Goal: Obtain resource: Obtain resource

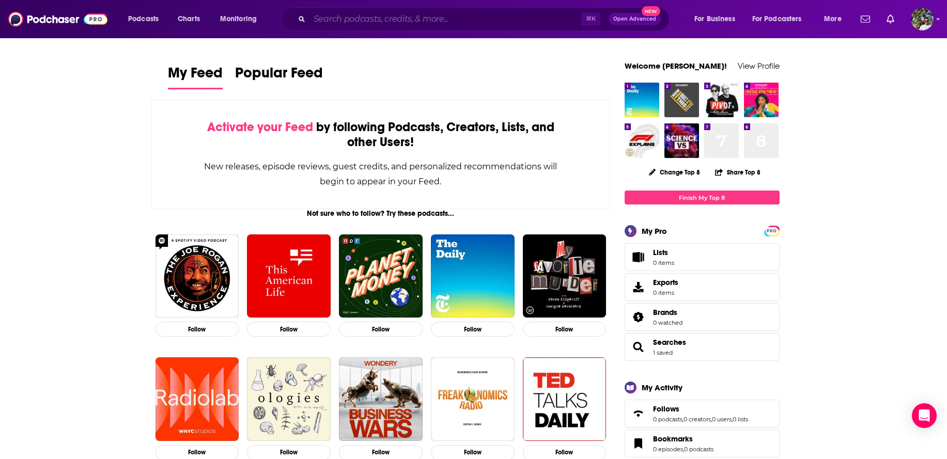
click at [378, 16] on input "Search podcasts, credits, & more..." at bounding box center [446, 19] width 272 height 17
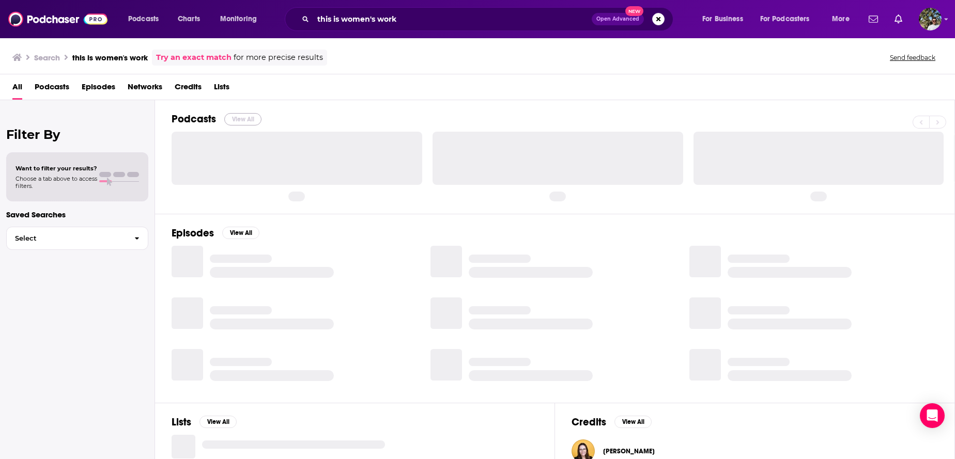
click at [230, 118] on button "View All" at bounding box center [242, 119] width 37 height 12
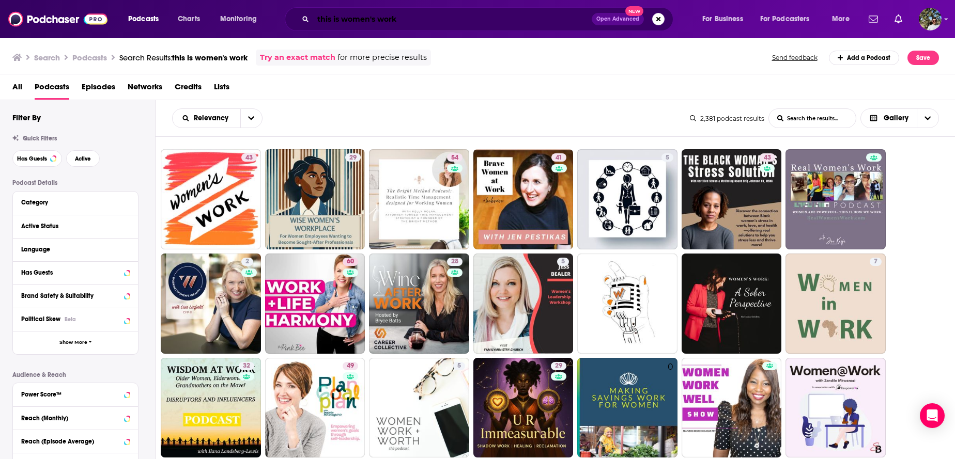
click at [411, 19] on input "this is women's work" at bounding box center [452, 19] width 278 height 17
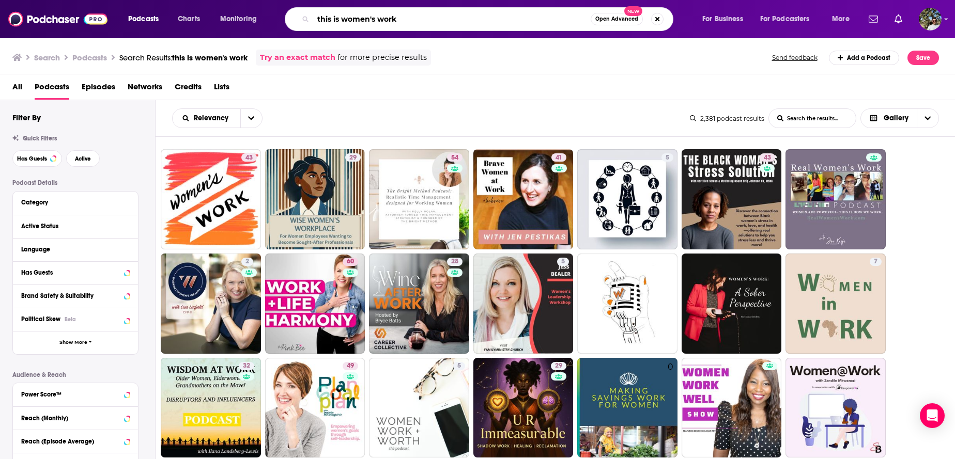
click at [411, 19] on input "this is women's work" at bounding box center [451, 19] width 277 height 17
paste input "This Is Woman's Work with [PERSON_NAME]"
type input "This Is Woman's Work with [PERSON_NAME]"
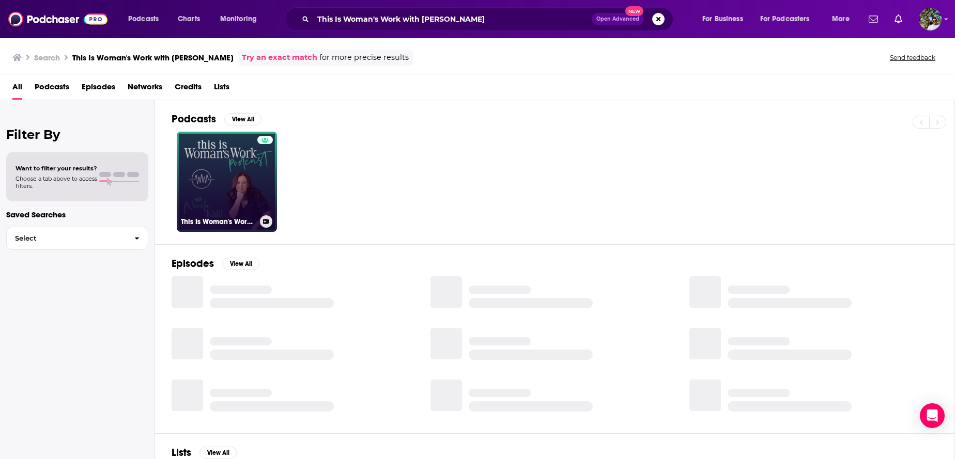
click at [222, 157] on link "This Is Woman's Work with [PERSON_NAME]" at bounding box center [227, 182] width 100 height 100
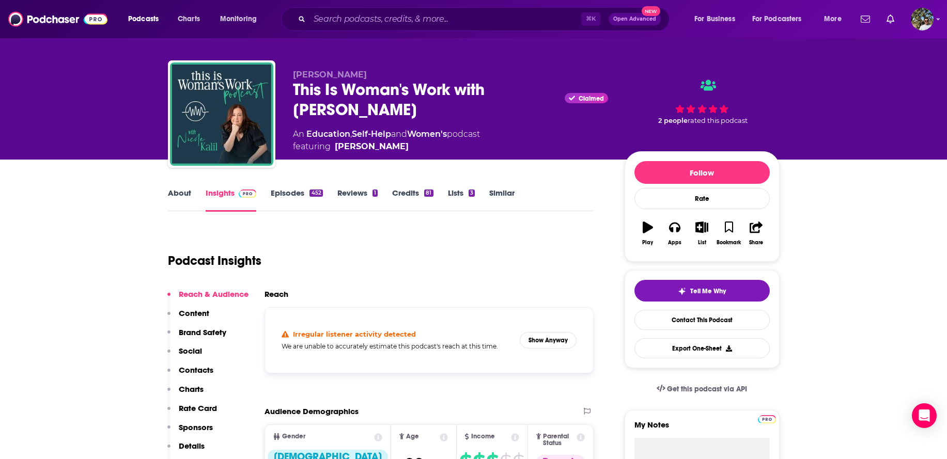
scroll to position [23, 0]
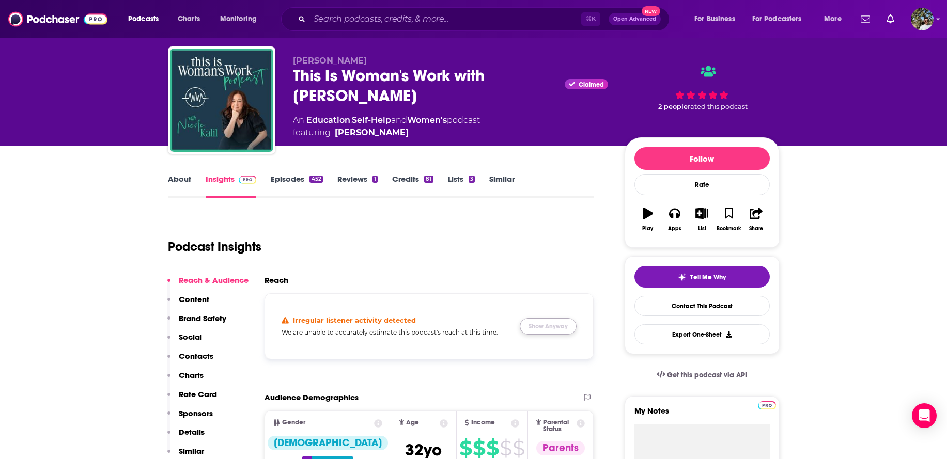
click at [546, 327] on button "Show Anyway" at bounding box center [548, 326] width 57 height 17
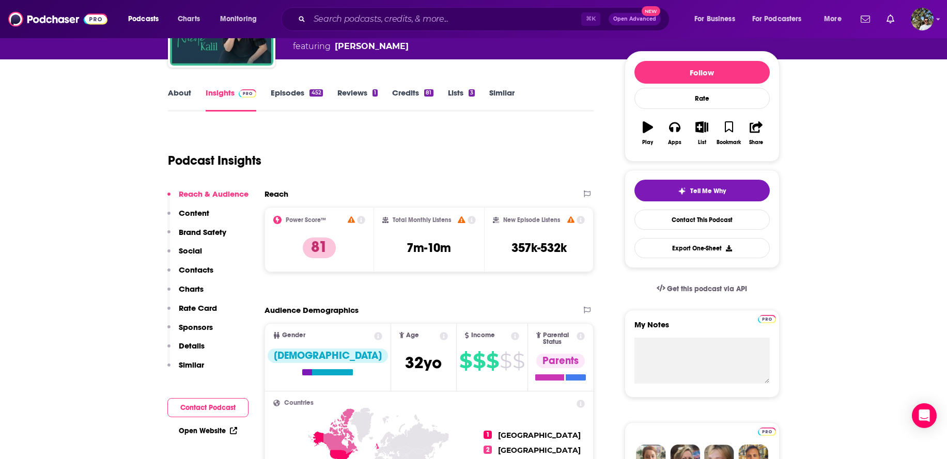
scroll to position [110, 0]
click at [733, 247] on button "Export One-Sheet" at bounding box center [702, 248] width 135 height 20
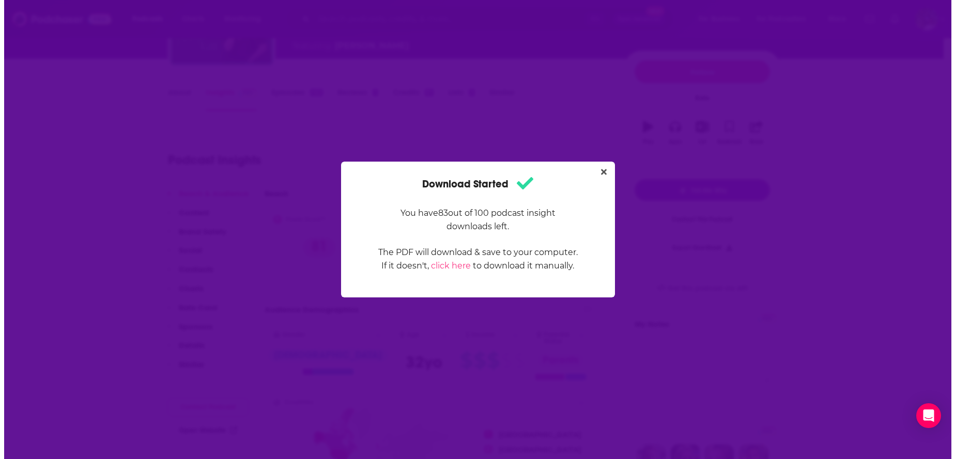
scroll to position [0, 0]
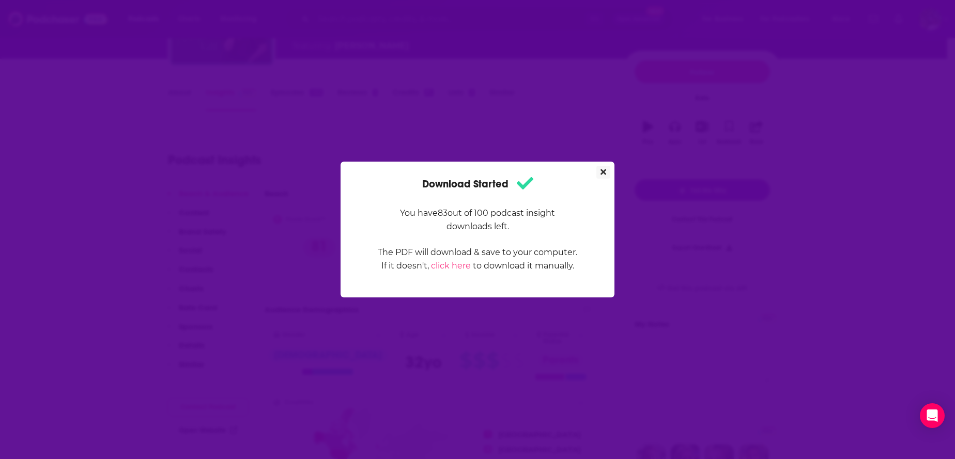
click at [608, 172] on button "Close" at bounding box center [603, 172] width 14 height 13
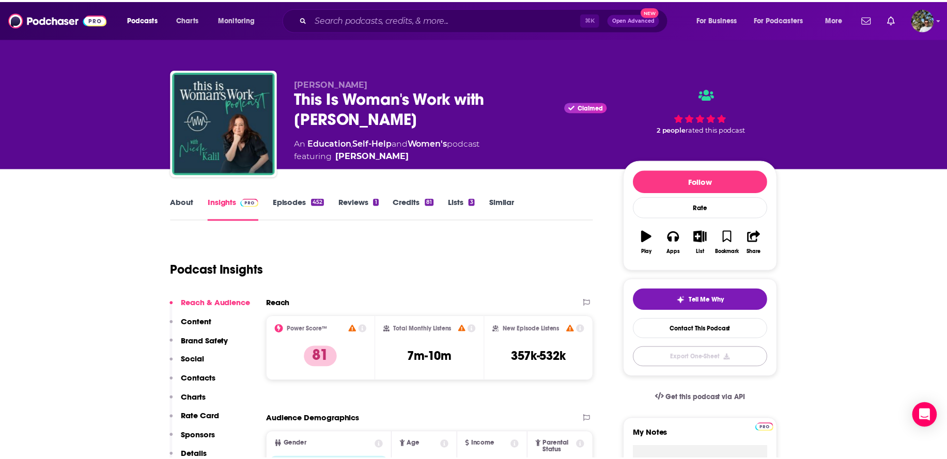
scroll to position [110, 0]
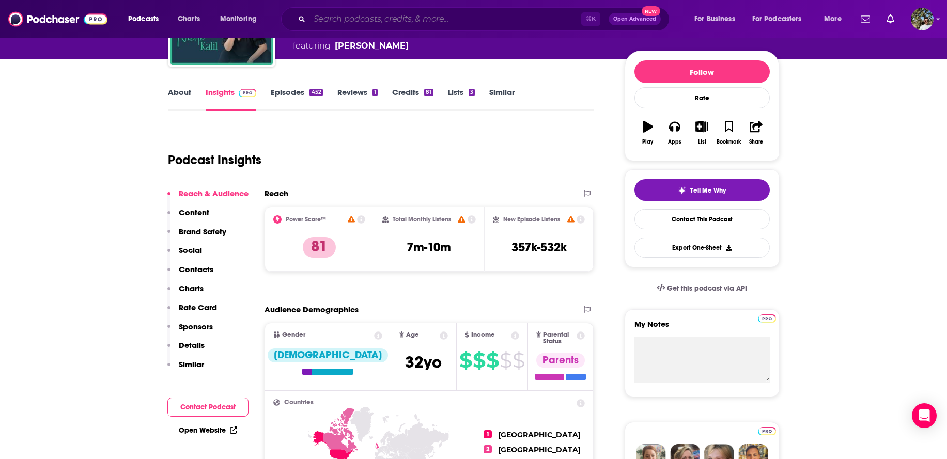
click at [408, 17] on input "Search podcasts, credits, & more..." at bounding box center [446, 19] width 272 height 17
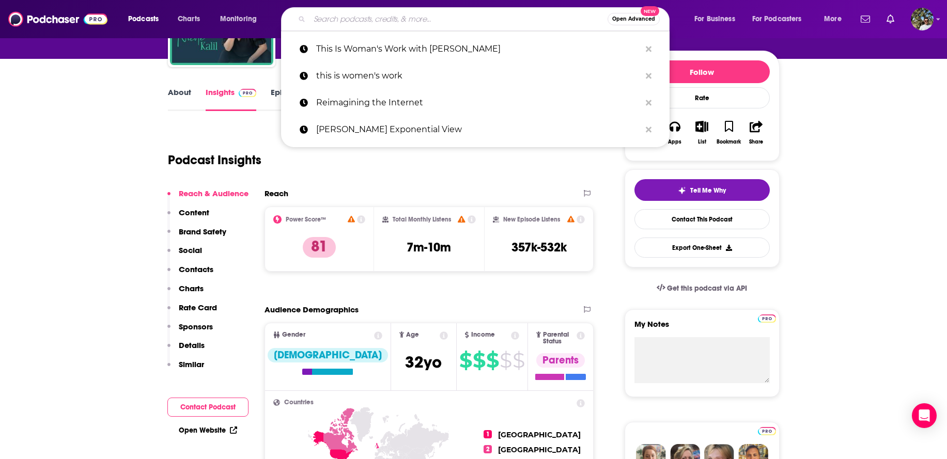
paste input "Entrepreneurs on Fire"
type input "Entrepreneurs on Fire"
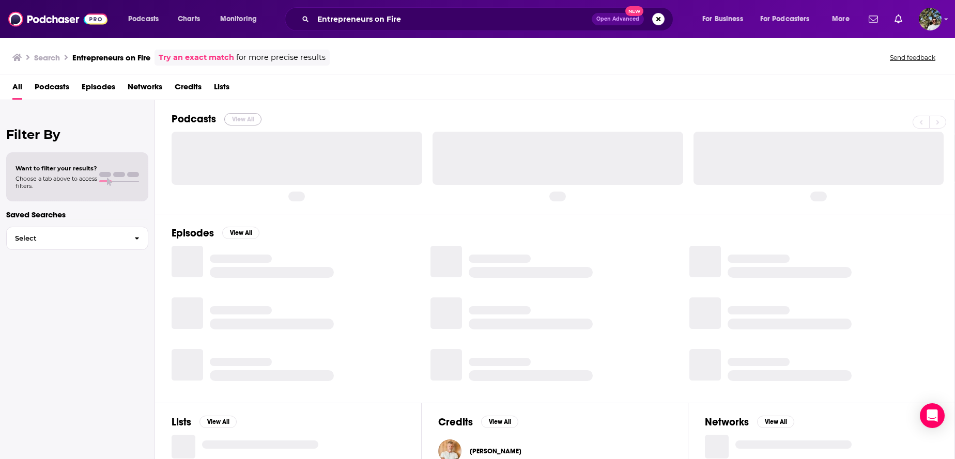
click at [226, 117] on button "View All" at bounding box center [242, 119] width 37 height 12
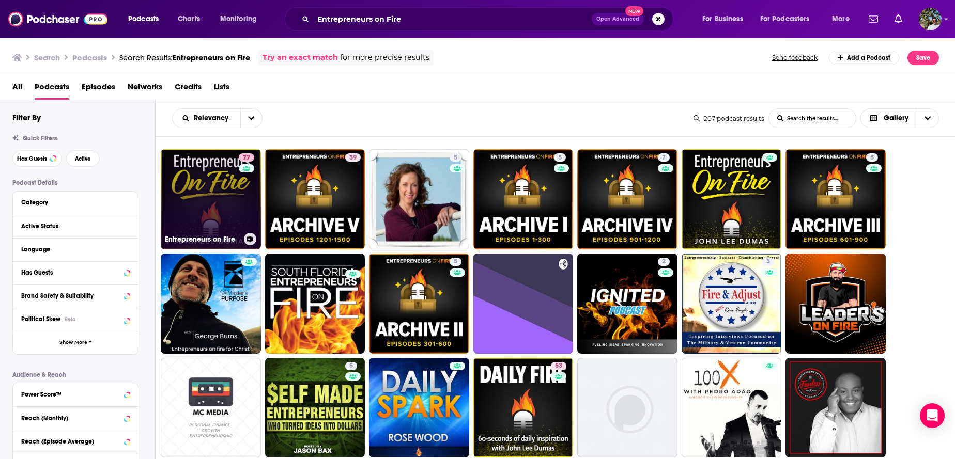
click at [207, 195] on link "77 Entrepreneurs on Fire" at bounding box center [211, 199] width 100 height 100
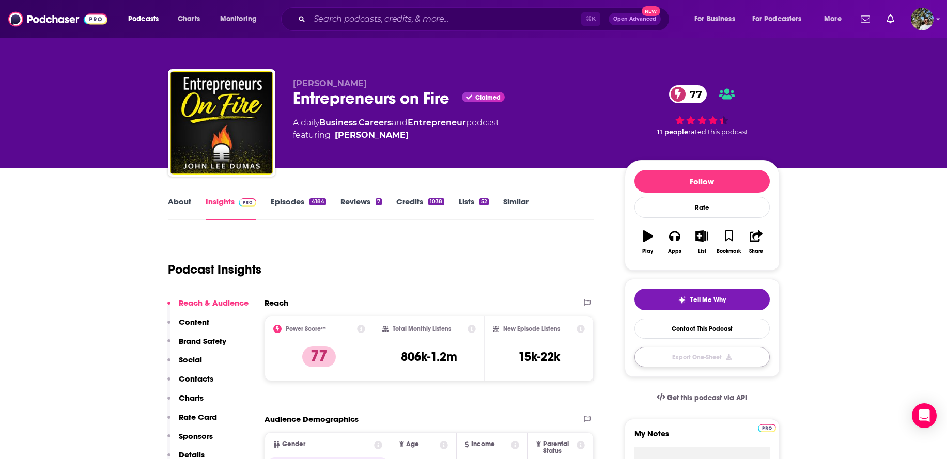
click at [688, 358] on button "Export One-Sheet" at bounding box center [702, 357] width 135 height 20
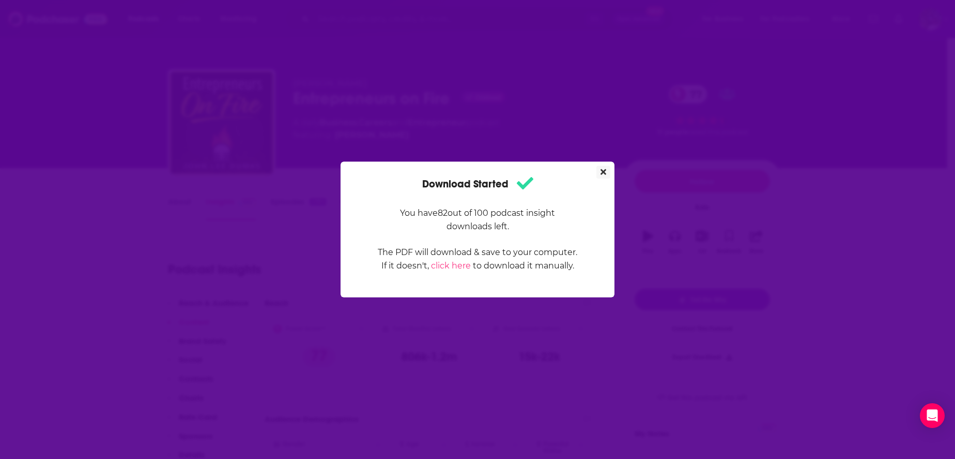
click at [606, 174] on button "Close" at bounding box center [603, 172] width 14 height 13
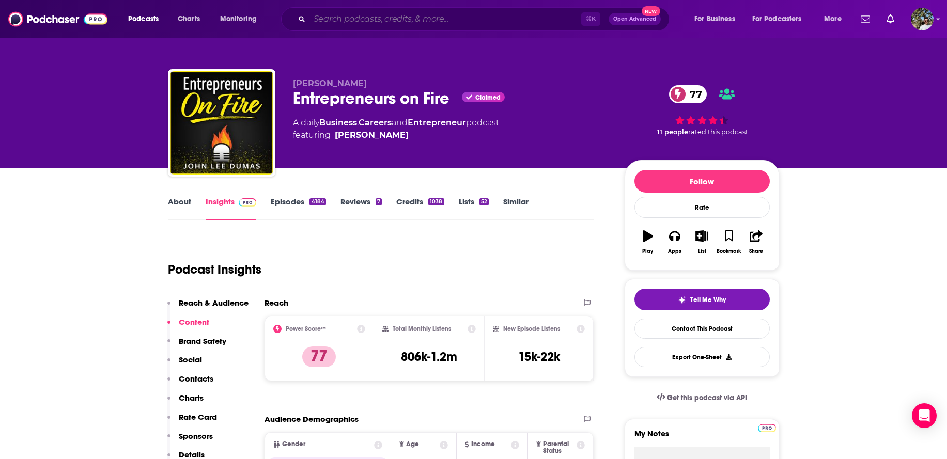
click at [445, 21] on input "Search podcasts, credits, & more..." at bounding box center [446, 19] width 272 height 17
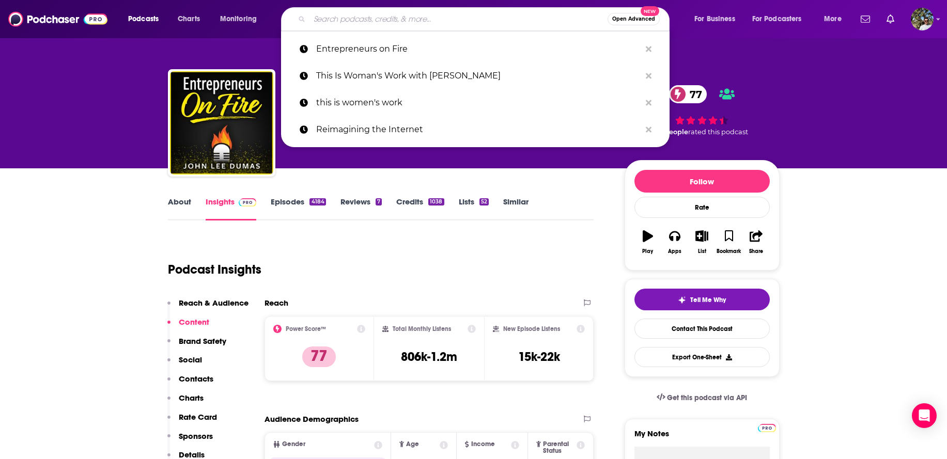
paste input "This is Small Business (from Amazon)"
type input "This is Small Business (from Amazon)"
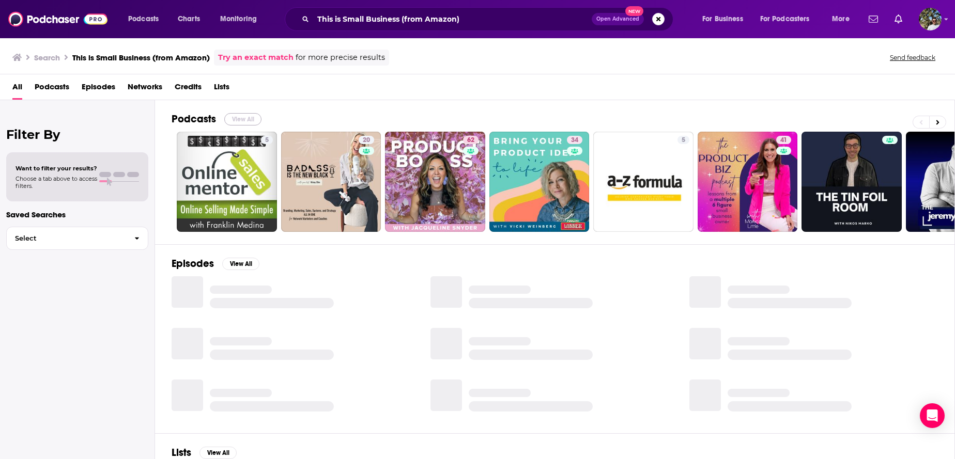
click at [235, 119] on button "View All" at bounding box center [242, 119] width 37 height 12
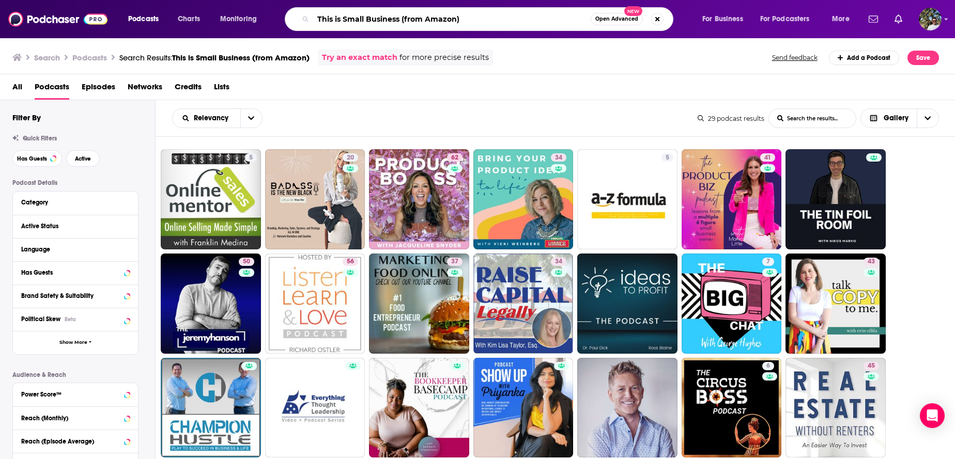
click at [427, 18] on input "This is Small Business (from Amazon)" at bounding box center [451, 19] width 277 height 17
paste input "Making Good: Small Business Podcast"
type input "Making Good: Small Business Podcast"
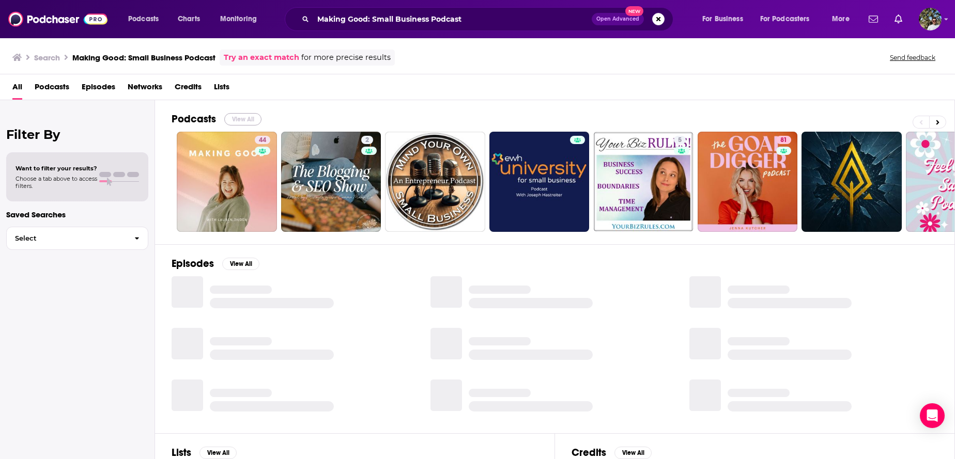
click at [245, 116] on button "View All" at bounding box center [242, 119] width 37 height 12
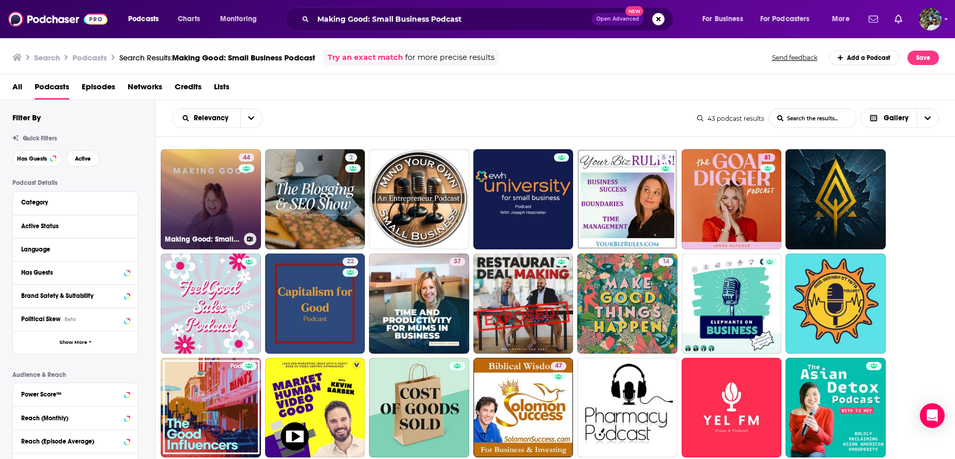
click at [212, 205] on link "44 Making Good: Small Business Podcast" at bounding box center [211, 199] width 100 height 100
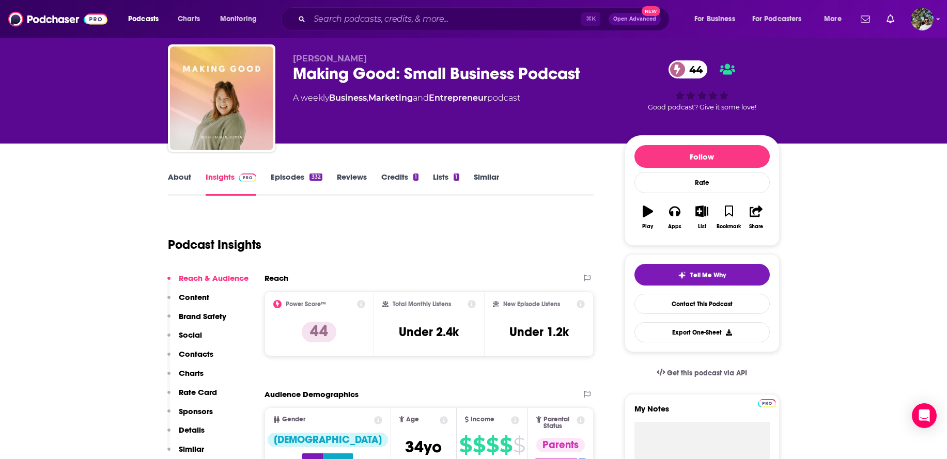
scroll to position [40, 0]
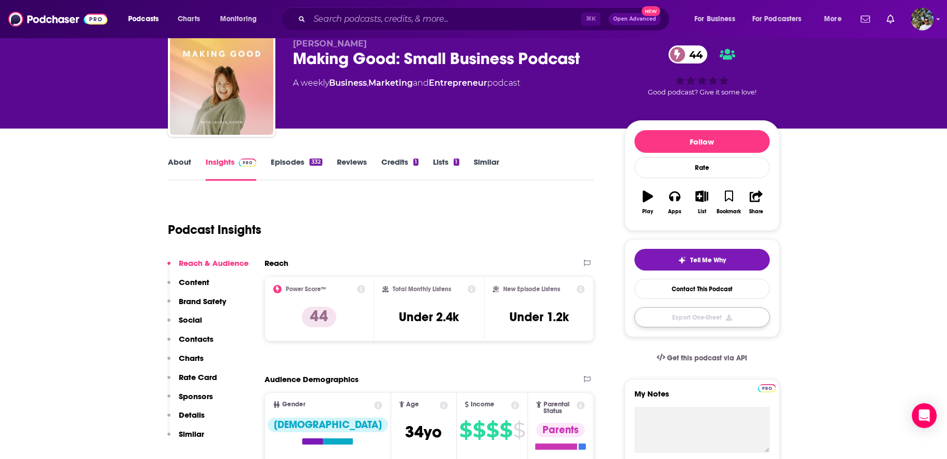
click at [663, 316] on button "Export One-Sheet" at bounding box center [702, 317] width 135 height 20
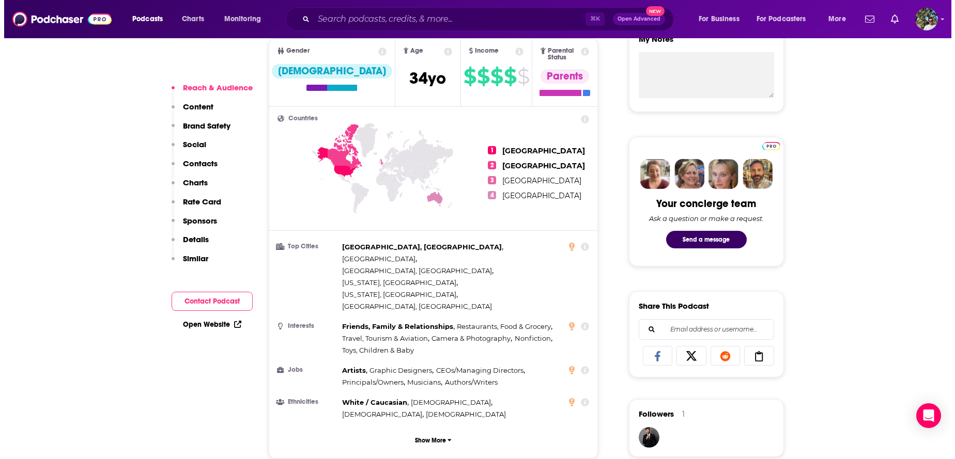
scroll to position [0, 0]
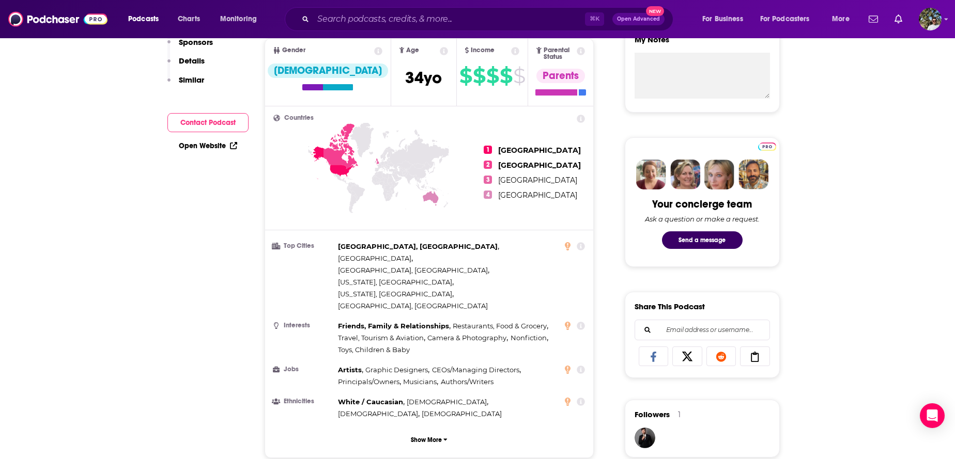
click at [564, 115] on div "Download Started You have 81 out of 100 podcast insight downloads left. The PDF…" at bounding box center [477, 229] width 955 height 459
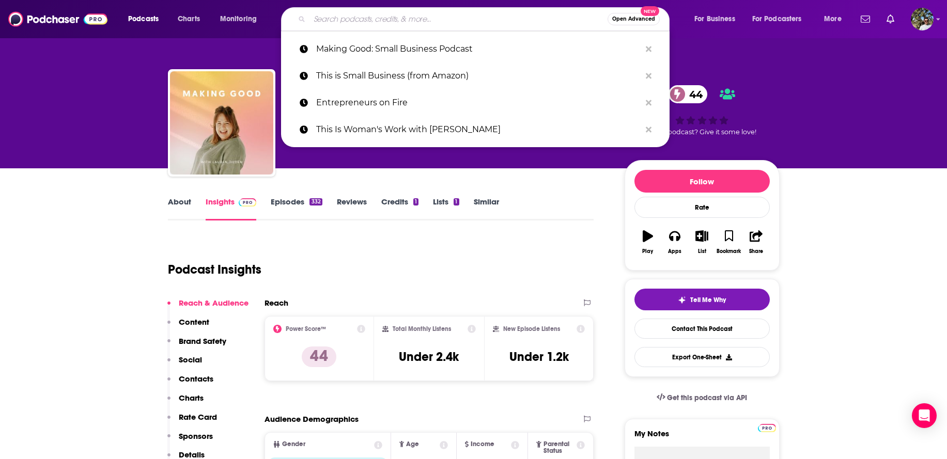
click at [370, 20] on input "Search podcasts, credits, & more..." at bounding box center [459, 19] width 298 height 17
paste input "Small Business PR"
type input "Small Business PR"
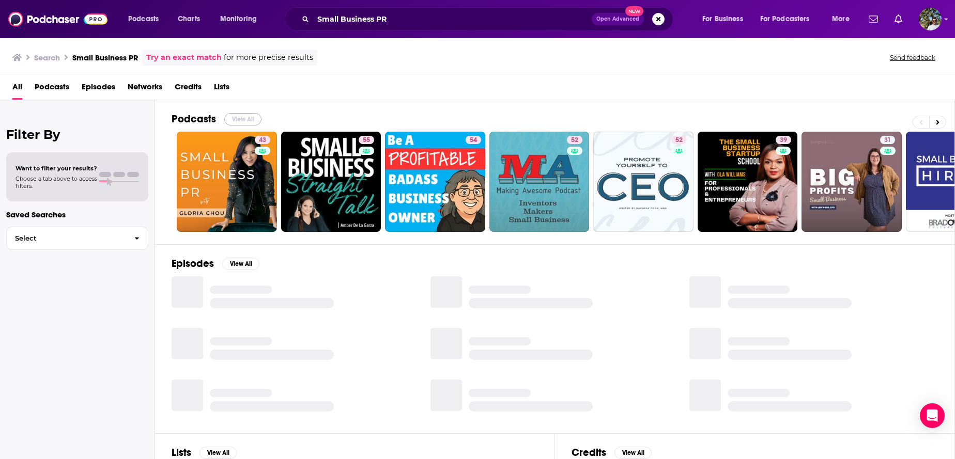
click at [238, 116] on button "View All" at bounding box center [242, 119] width 37 height 12
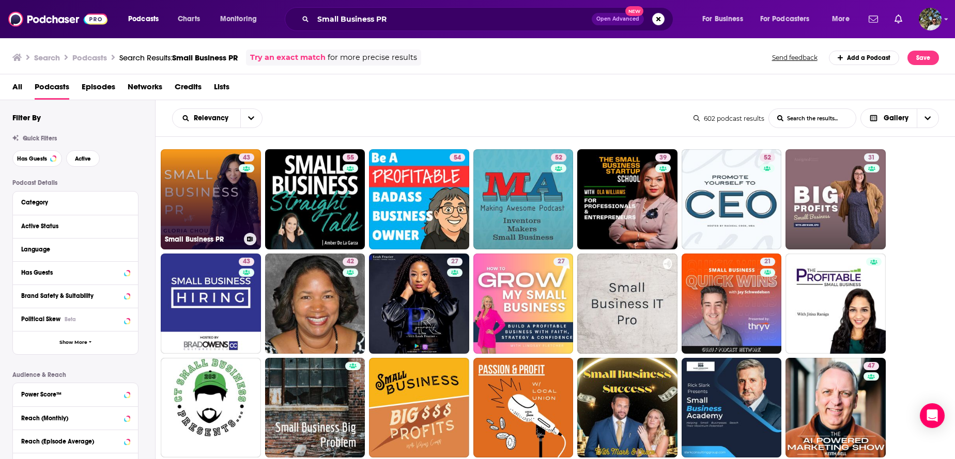
click at [190, 196] on link "43 Small Business PR" at bounding box center [211, 199] width 100 height 100
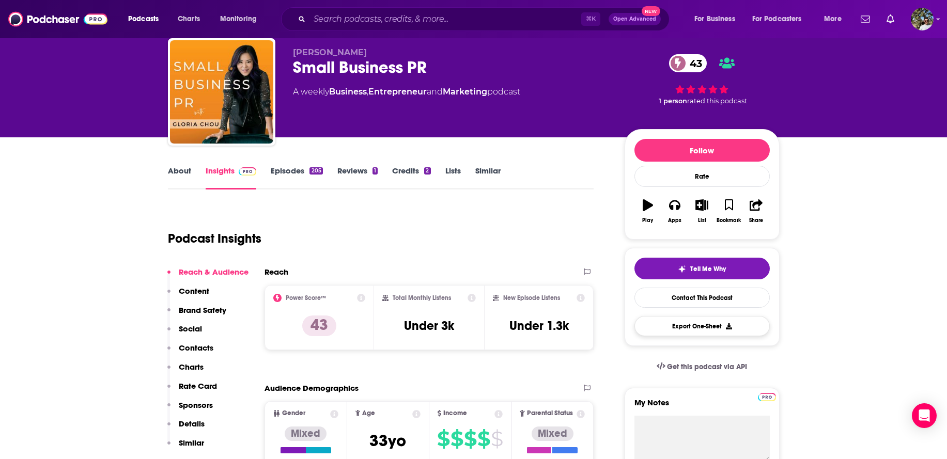
scroll to position [33, 0]
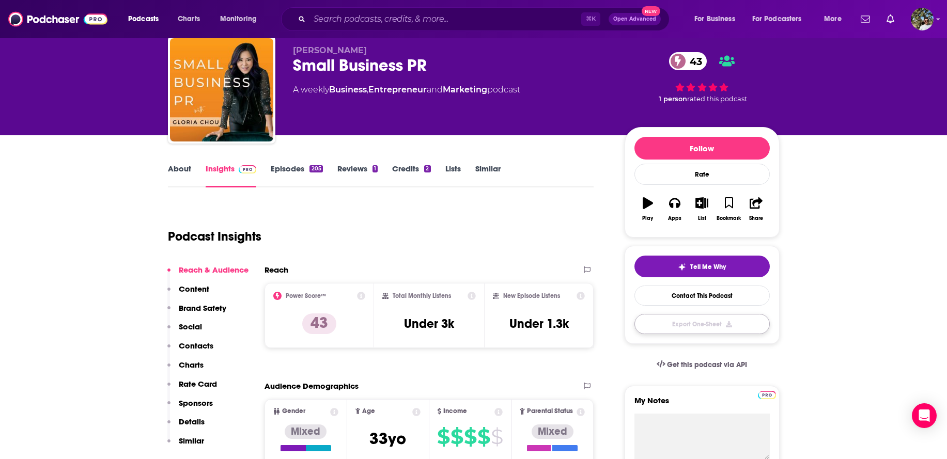
click at [708, 323] on button "Export One-Sheet" at bounding box center [702, 324] width 135 height 20
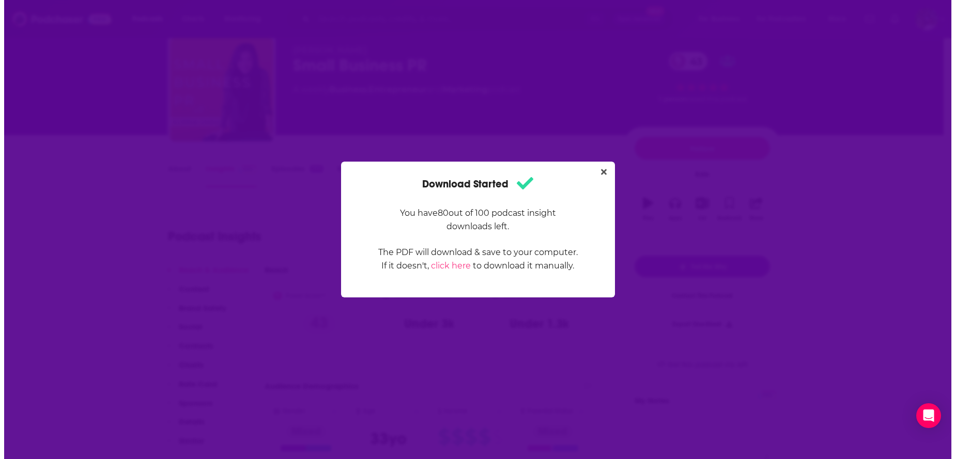
scroll to position [0, 0]
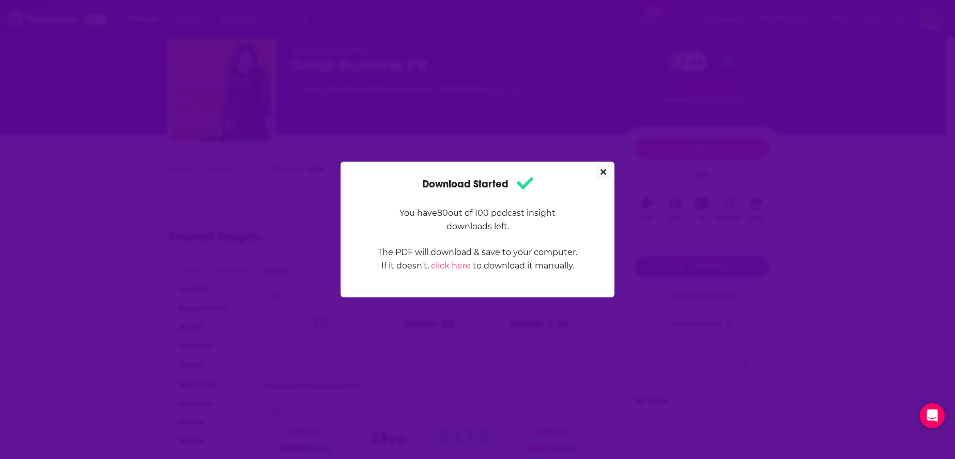
click at [602, 169] on icon "Close" at bounding box center [603, 172] width 6 height 8
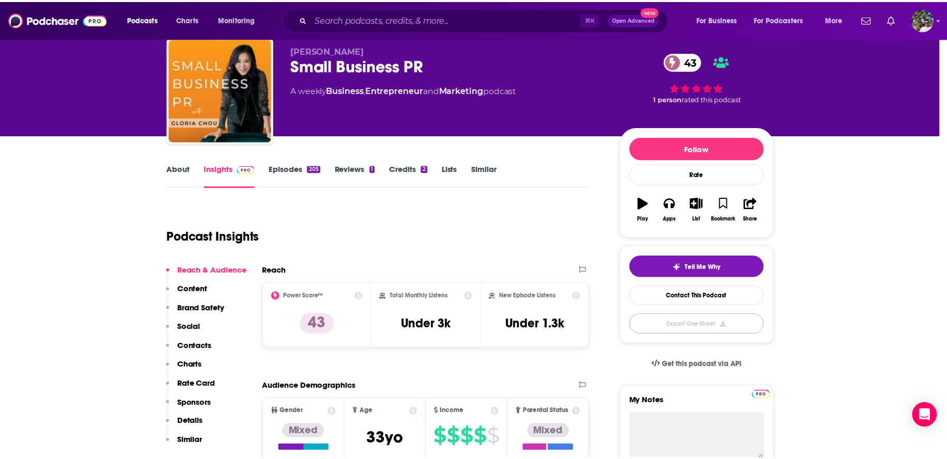
scroll to position [33, 0]
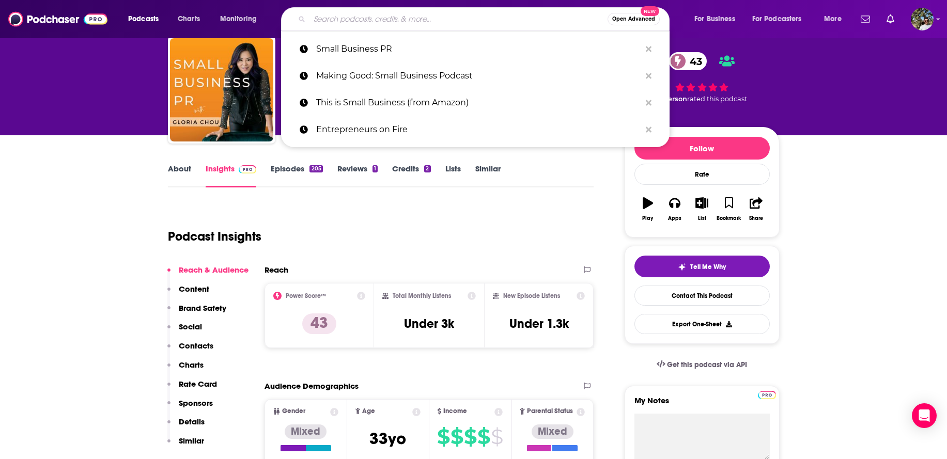
click at [343, 18] on input "Search podcasts, credits, & more..." at bounding box center [459, 19] width 298 height 17
paste input "AI for Entrepreneurs"
type input "AI for Entrepreneurs"
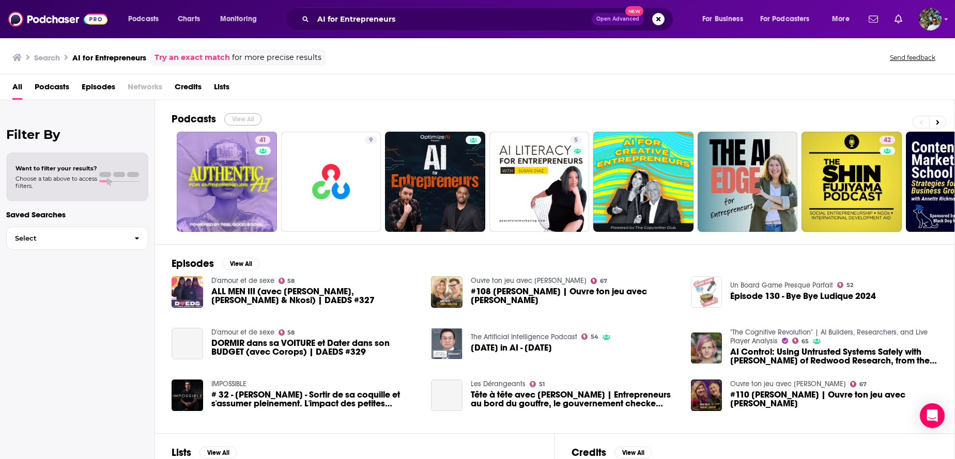
click at [242, 119] on button "View All" at bounding box center [242, 119] width 37 height 12
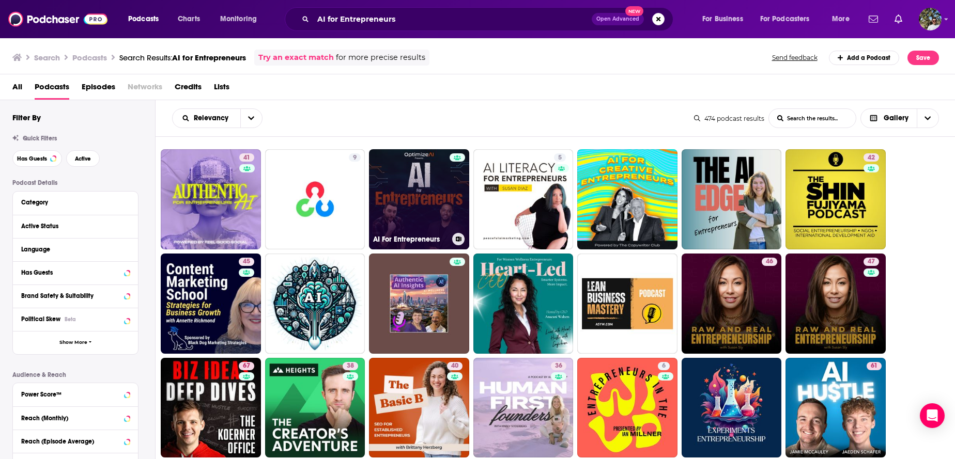
click at [433, 194] on link "AI For Entrepreneurs" at bounding box center [419, 199] width 100 height 100
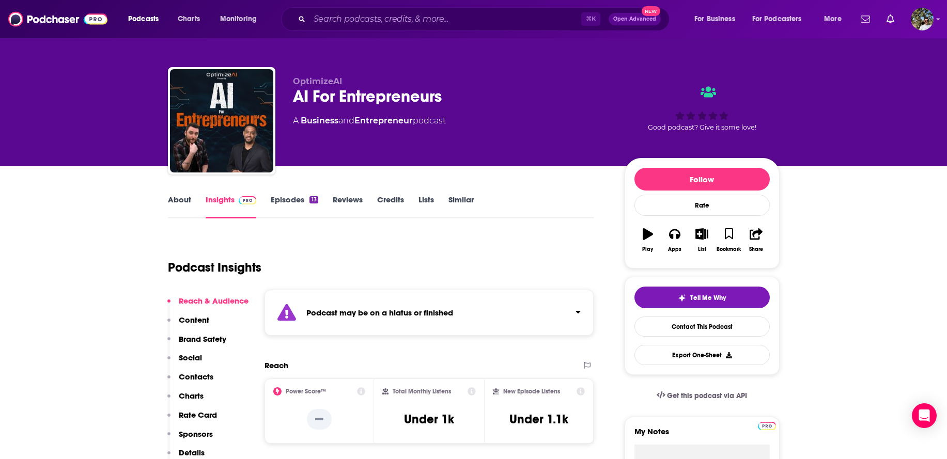
scroll to position [4, 0]
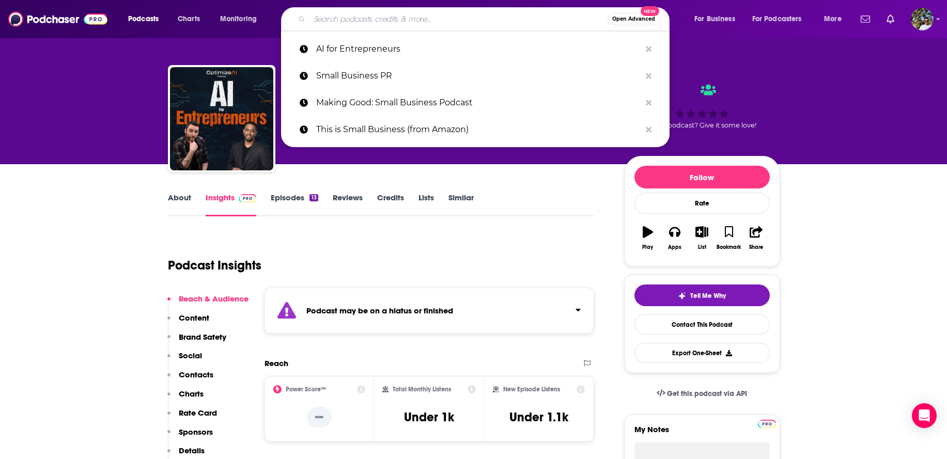
click at [467, 25] on input "Search podcasts, credits, & more..." at bounding box center [459, 19] width 298 height 17
paste input "The Manufacturing Executive"
type input "The Manufacturing Executive"
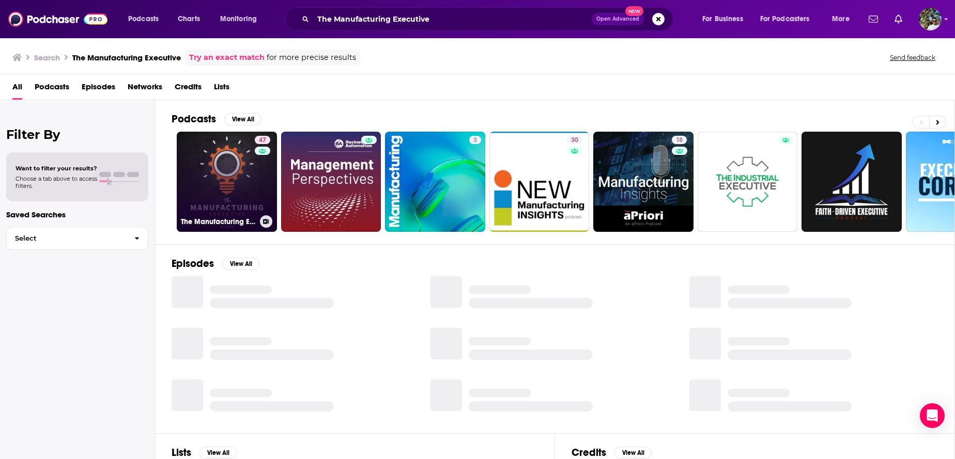
click at [202, 181] on link "47 The Manufacturing Executive" at bounding box center [227, 182] width 100 height 100
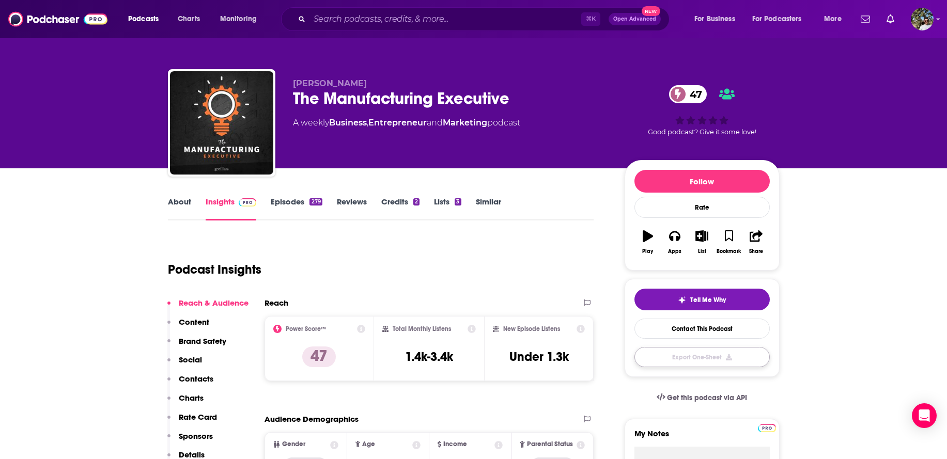
click at [662, 352] on button "Export One-Sheet" at bounding box center [702, 357] width 135 height 20
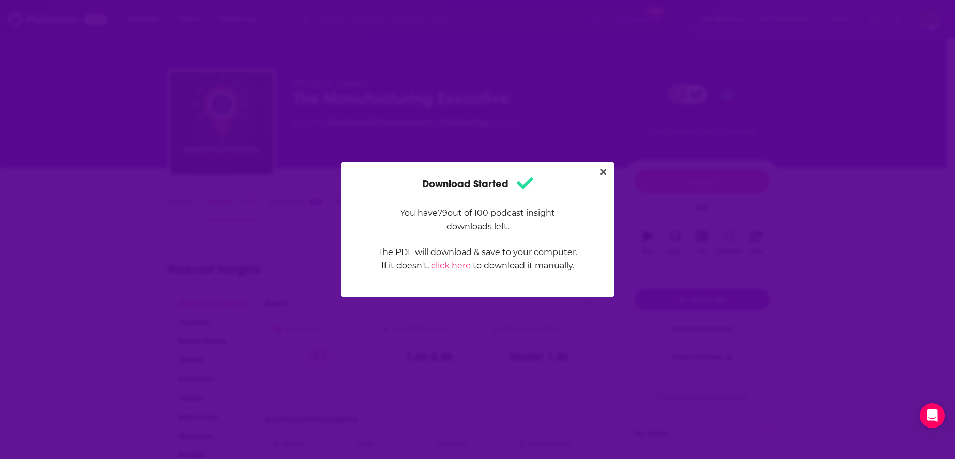
click at [379, 75] on div "Download Started You have 79 out of 100 podcast insight downloads left. The PDF…" at bounding box center [477, 229] width 955 height 459
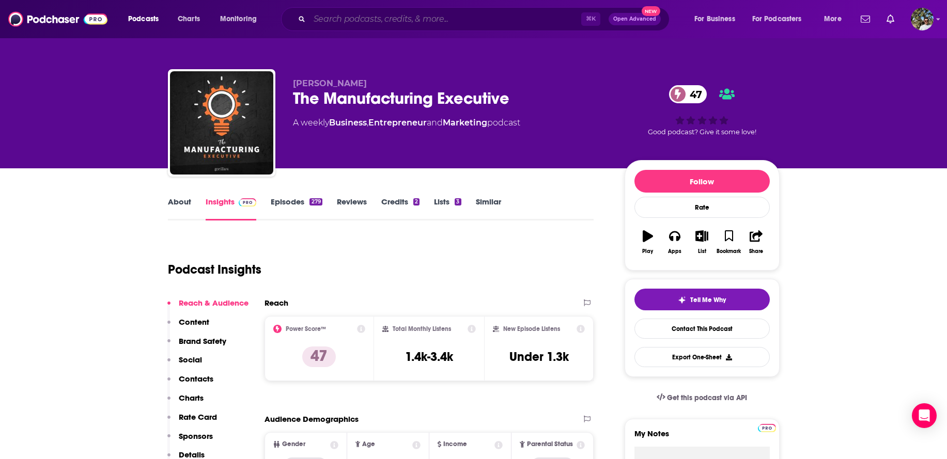
click at [384, 21] on input "Search podcasts, credits, & more..." at bounding box center [446, 19] width 272 height 17
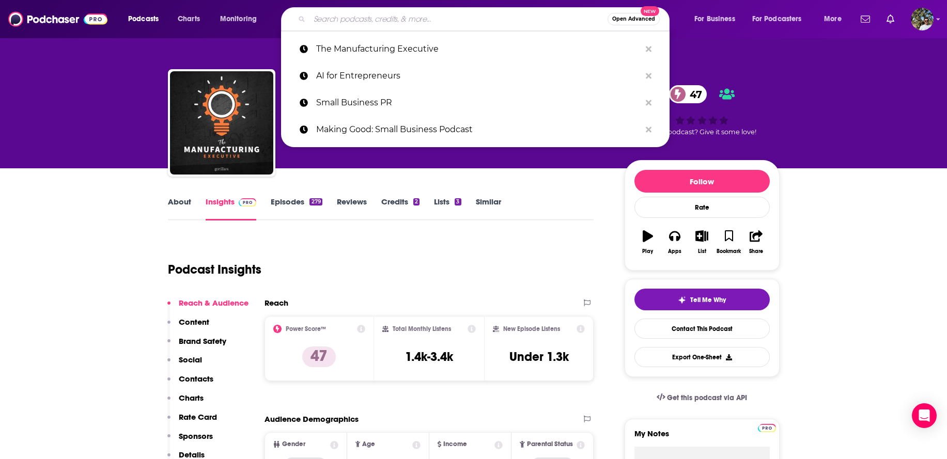
paste input "Manufacturing the Future"
type input "Manufacturing the Future"
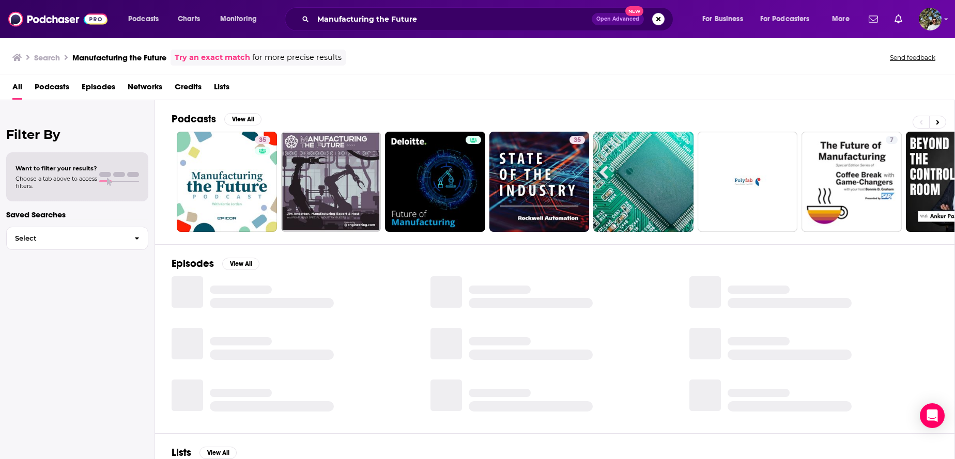
click at [242, 110] on div "Podcasts View All 35 35 7 + 278" at bounding box center [563, 172] width 783 height 144
click at [242, 117] on button "View All" at bounding box center [242, 119] width 37 height 12
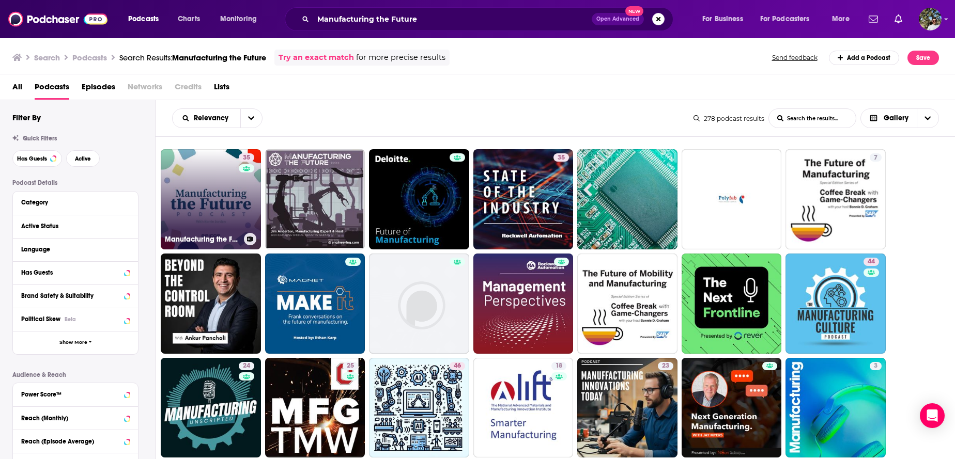
click at [209, 197] on link "35 Manufacturing the Future" at bounding box center [211, 199] width 100 height 100
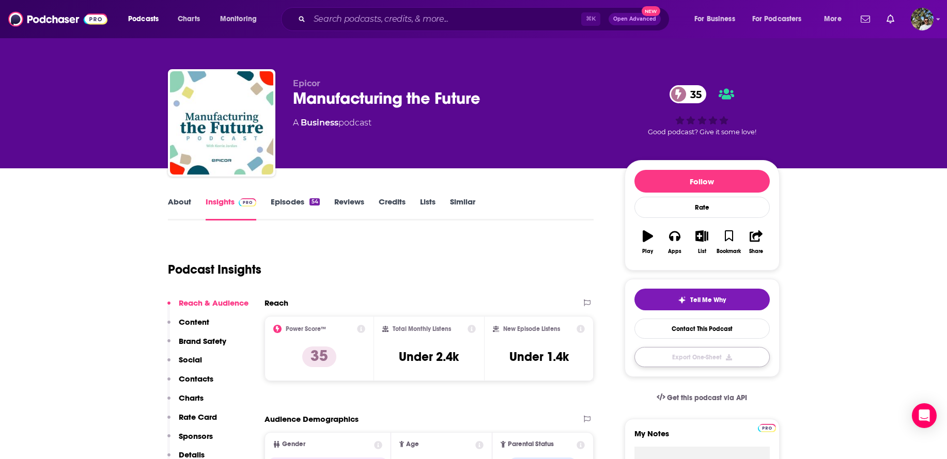
click at [668, 356] on button "Export One-Sheet" at bounding box center [702, 357] width 135 height 20
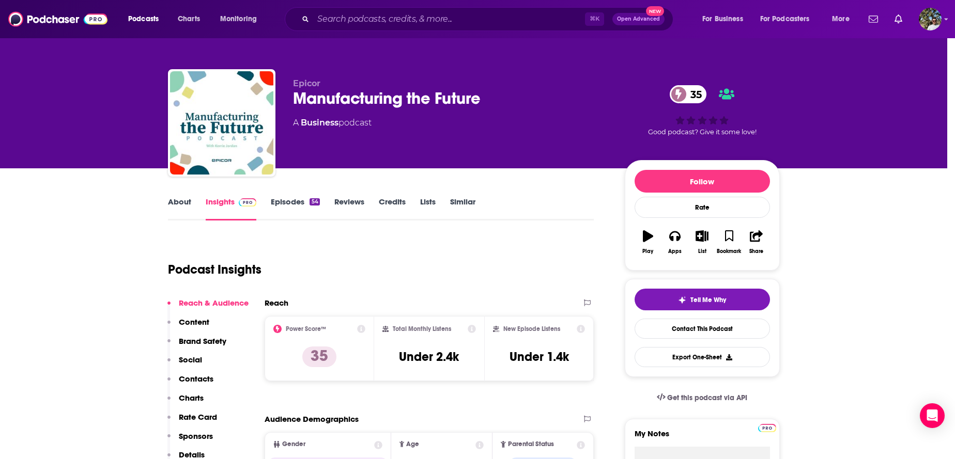
click at [434, 92] on div "Download Started You have 78 out of 100 podcast insight downloads left. The PDF…" at bounding box center [477, 229] width 955 height 459
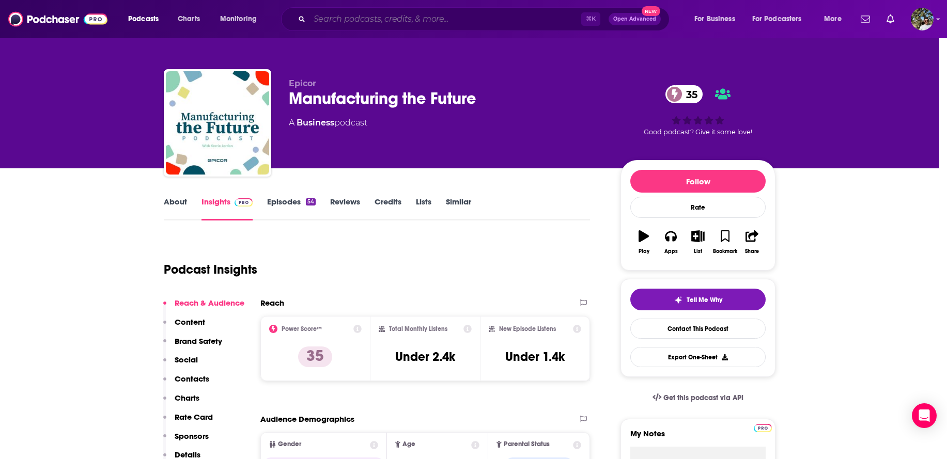
click at [332, 26] on input "Search podcasts, credits, & more..." at bounding box center [446, 19] width 272 height 17
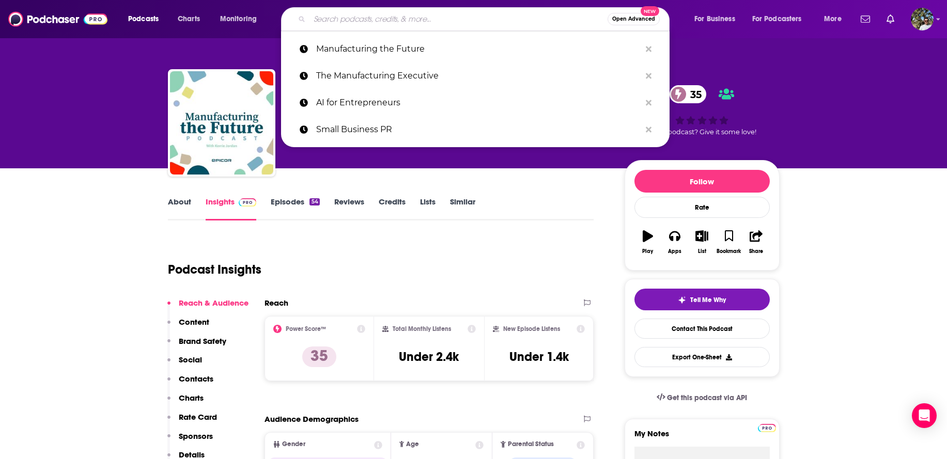
paste input "Making Chips"
type input "Making Chips"
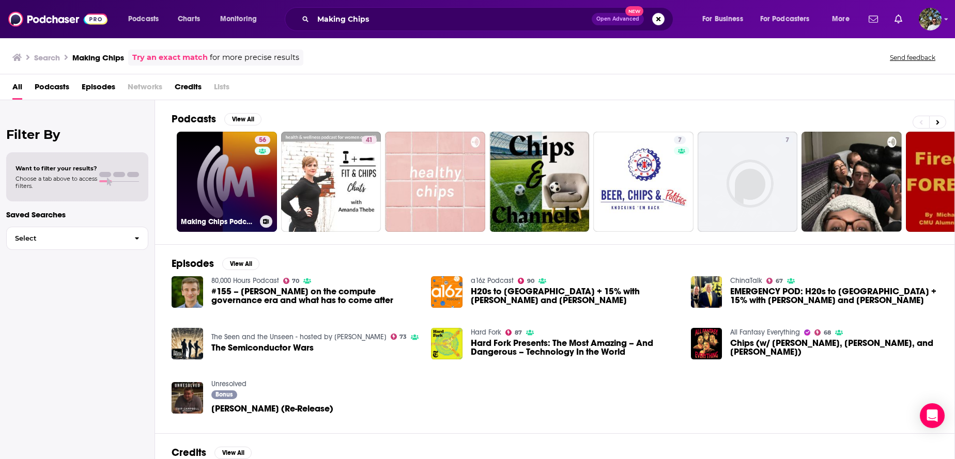
click at [204, 190] on link "56 Making Chips Podcast for Manufacturing Leaders" at bounding box center [227, 182] width 100 height 100
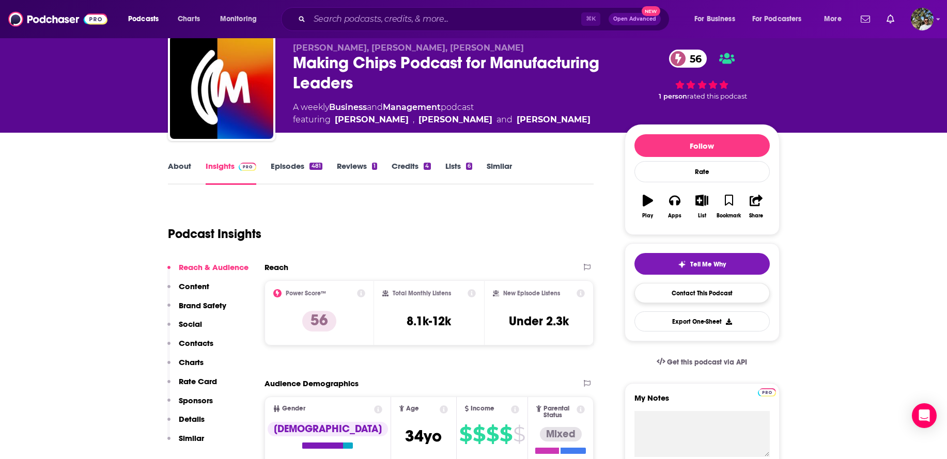
scroll to position [35, 0]
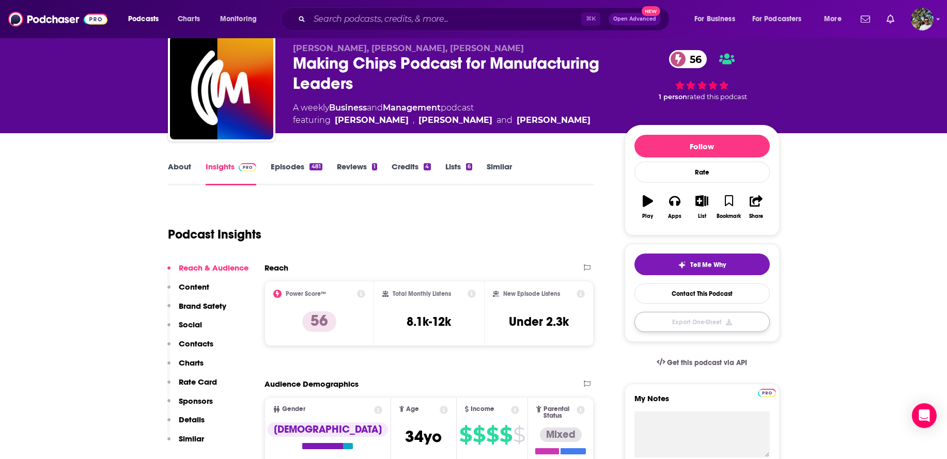
click at [670, 321] on button "Export One-Sheet" at bounding box center [702, 322] width 135 height 20
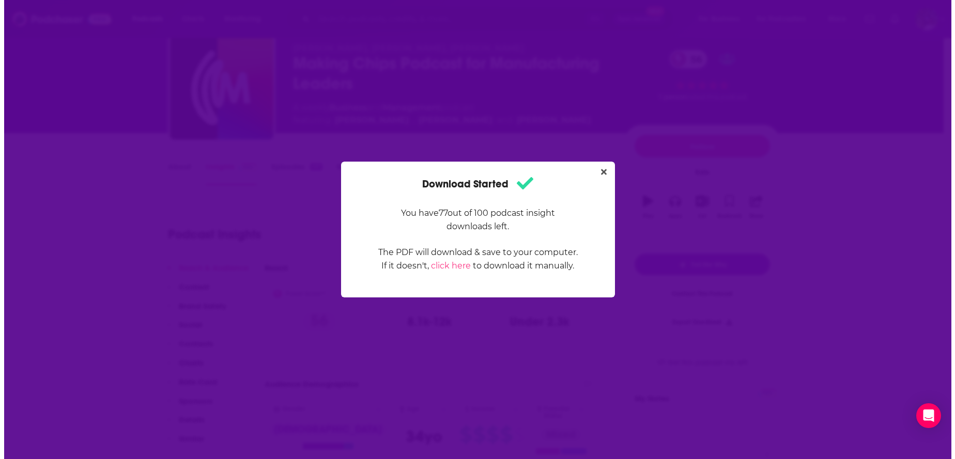
scroll to position [0, 0]
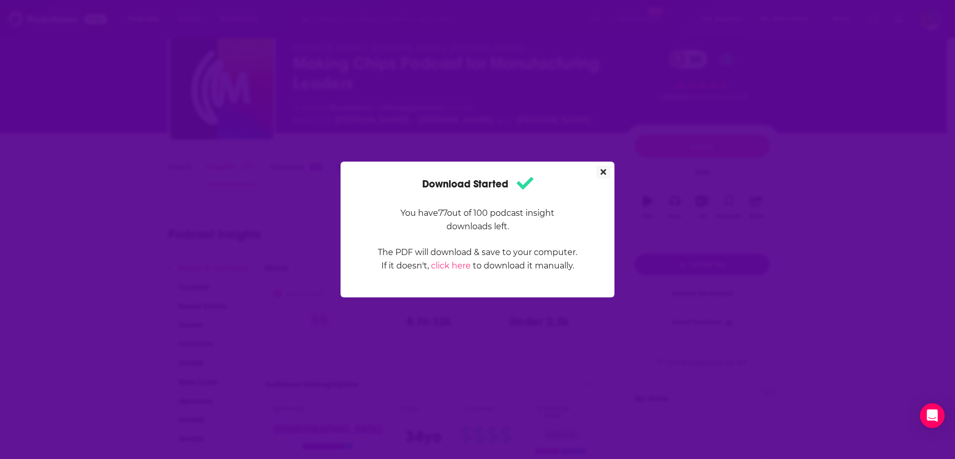
click at [600, 172] on icon "Close" at bounding box center [603, 172] width 6 height 8
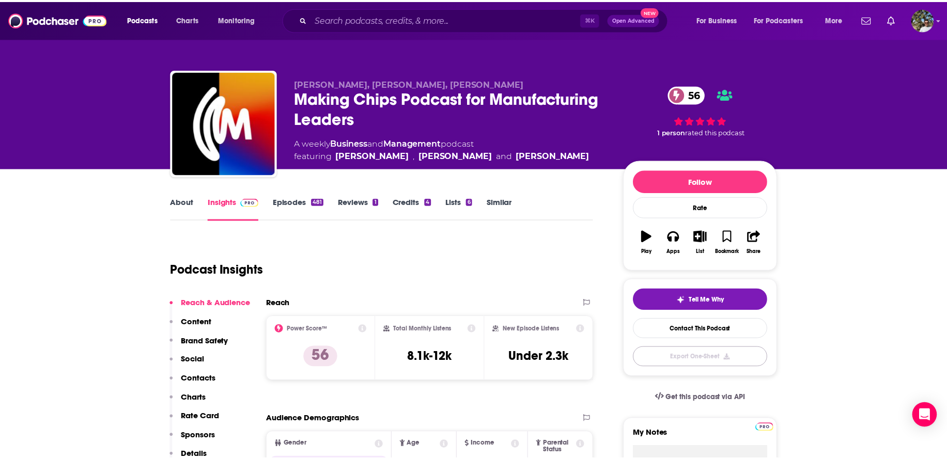
scroll to position [35, 0]
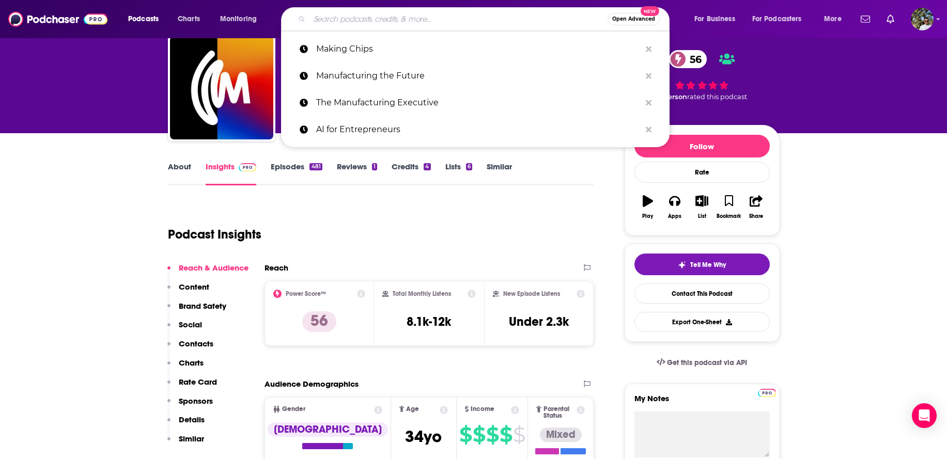
click at [356, 18] on input "Search podcasts, credits, & more..." at bounding box center [459, 19] width 298 height 17
paste input "Rural Dispatch"
type input "Rural Dispatch"
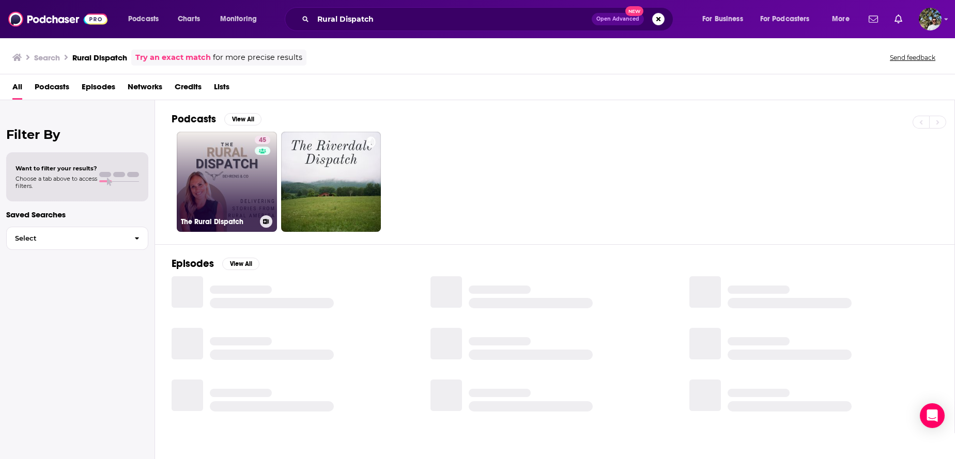
click at [221, 182] on link "45 The Rural Dispatch" at bounding box center [227, 182] width 100 height 100
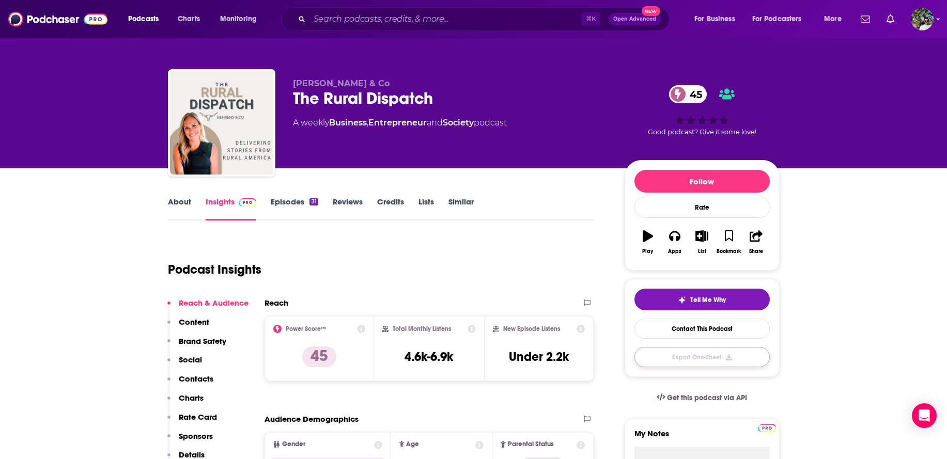
click at [695, 360] on button "Export One-Sheet" at bounding box center [702, 357] width 135 height 20
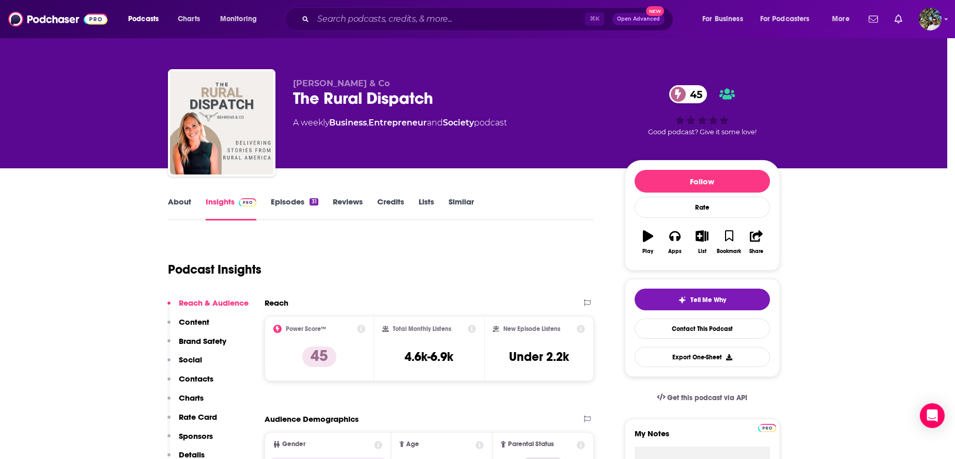
click at [442, 98] on div "Download Started You have 76 out of 100 podcast insight downloads left. The PDF…" at bounding box center [477, 229] width 955 height 459
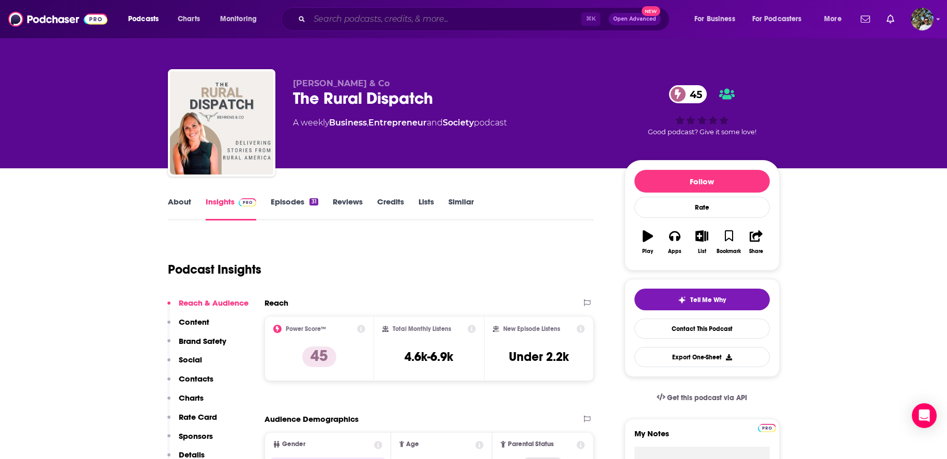
click at [420, 20] on input "Search podcasts, credits, & more..." at bounding box center [446, 19] width 272 height 17
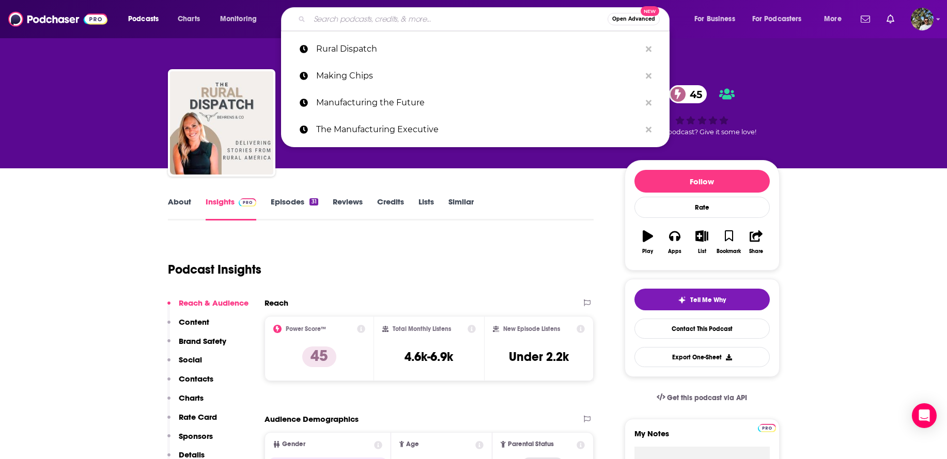
paste input "Growing Small Towns"
type input "Growing Small Towns"
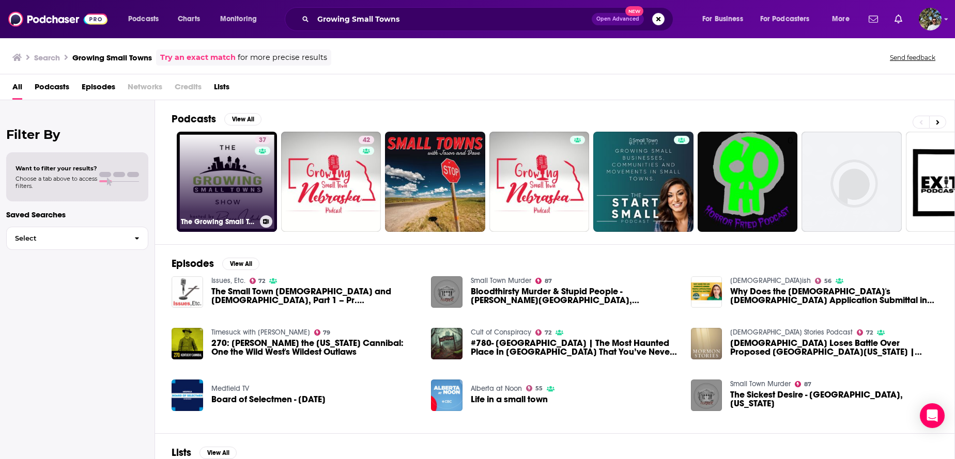
click at [236, 181] on link "37 The Growing Small Towns Show" at bounding box center [227, 182] width 100 height 100
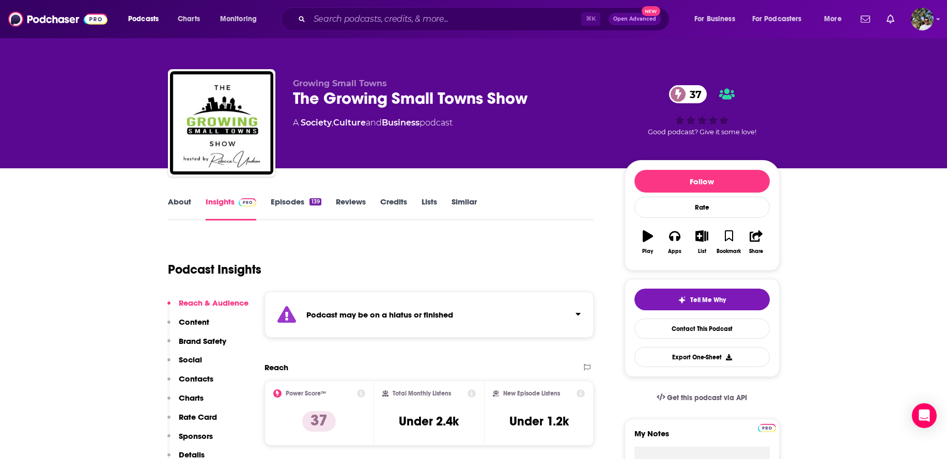
click at [556, 327] on div "Podcast may be on a hiatus or finished" at bounding box center [430, 315] width 330 height 46
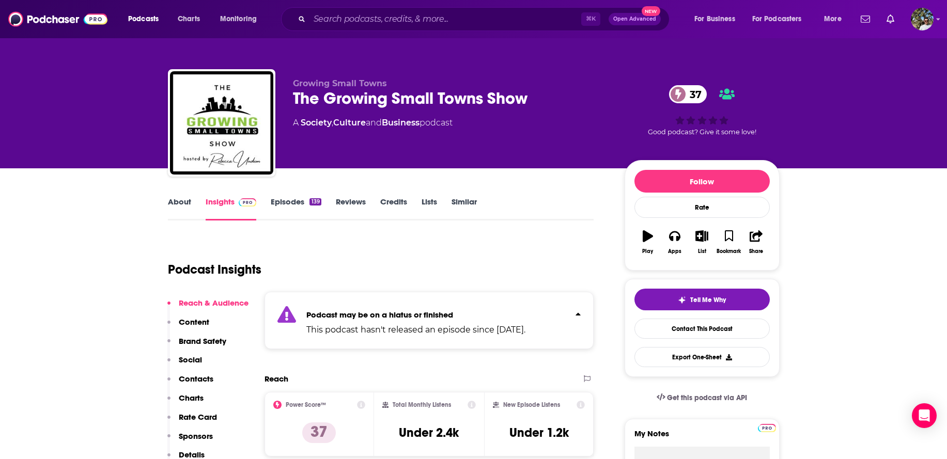
click at [292, 198] on link "Episodes 139" at bounding box center [296, 209] width 50 height 24
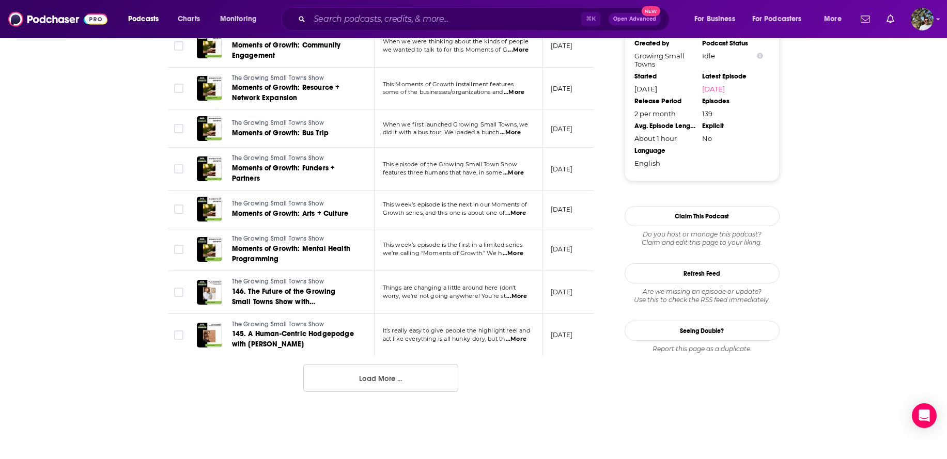
scroll to position [1033, 0]
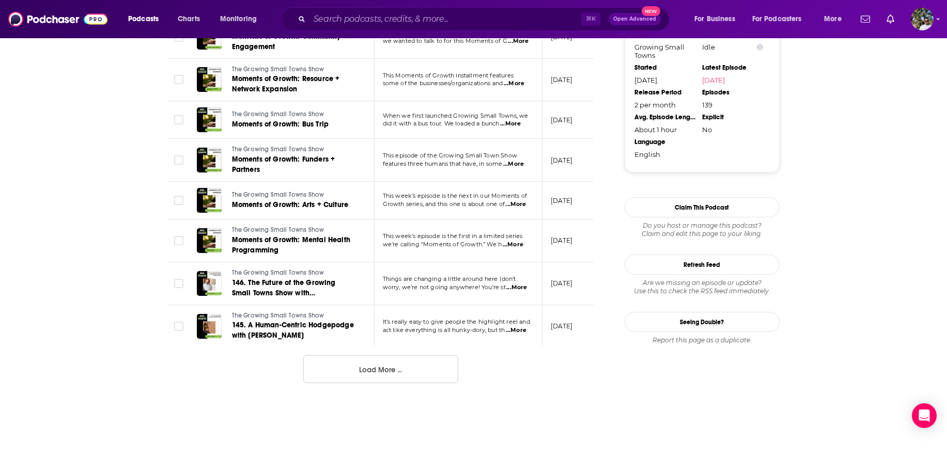
click at [362, 372] on button "Load More ..." at bounding box center [380, 369] width 155 height 28
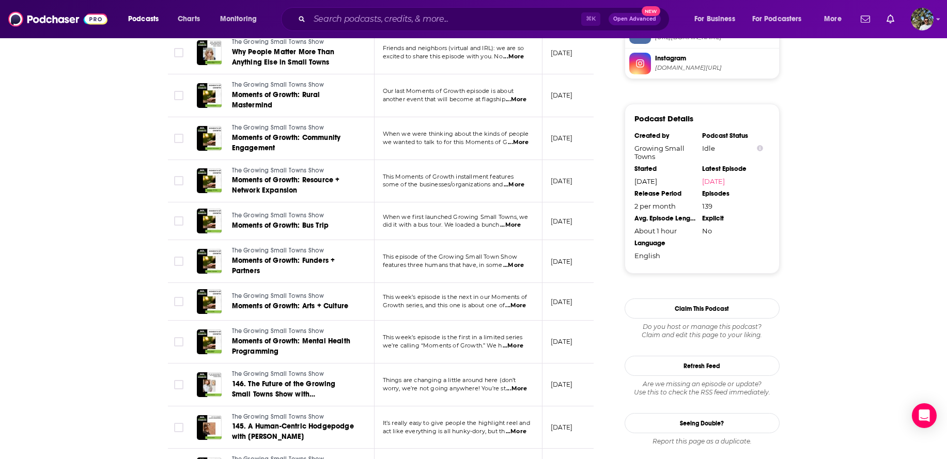
scroll to position [0, 0]
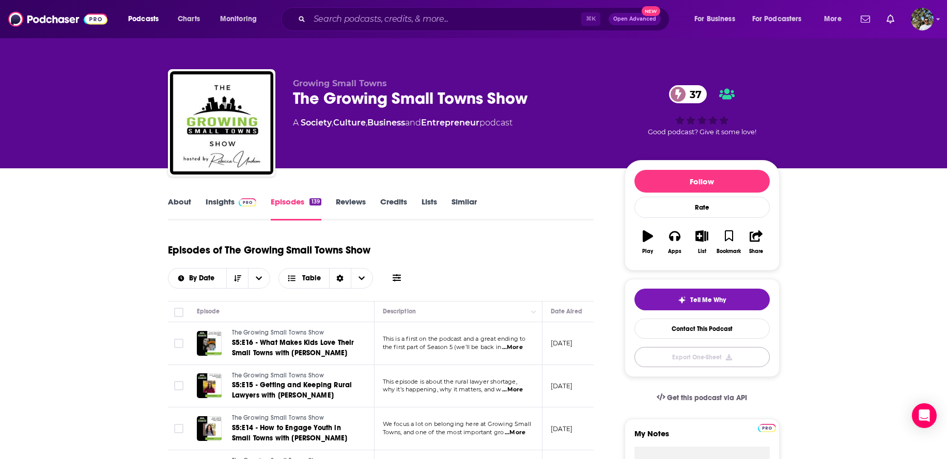
drag, startPoint x: 698, startPoint y: 360, endPoint x: 539, endPoint y: 247, distance: 194.1
